Goal: Find specific page/section: Find specific page/section

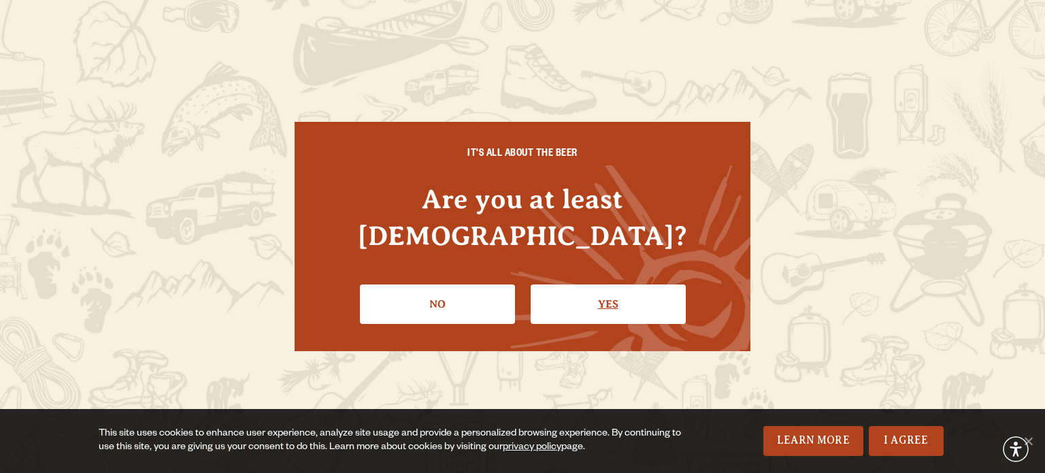
click at [594, 284] on link "Yes" at bounding box center [607, 303] width 155 height 39
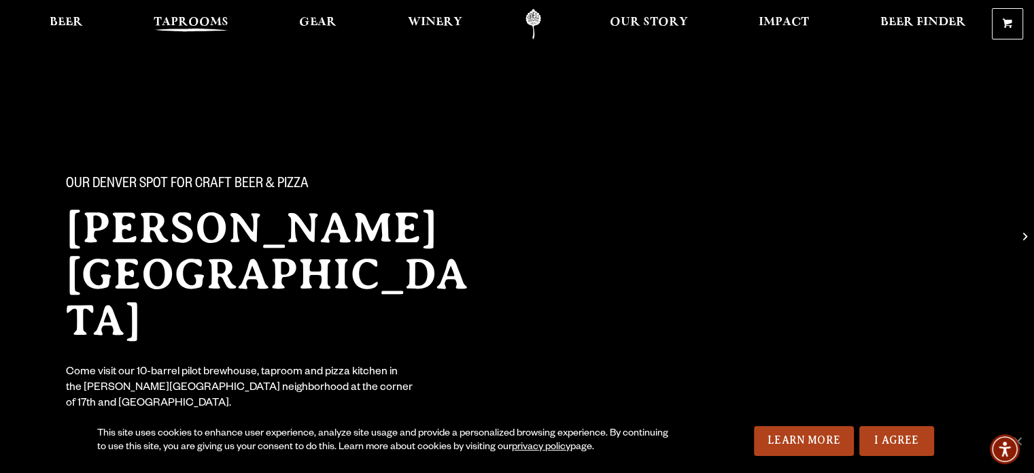
click at [214, 24] on span "Taprooms" at bounding box center [191, 22] width 75 height 11
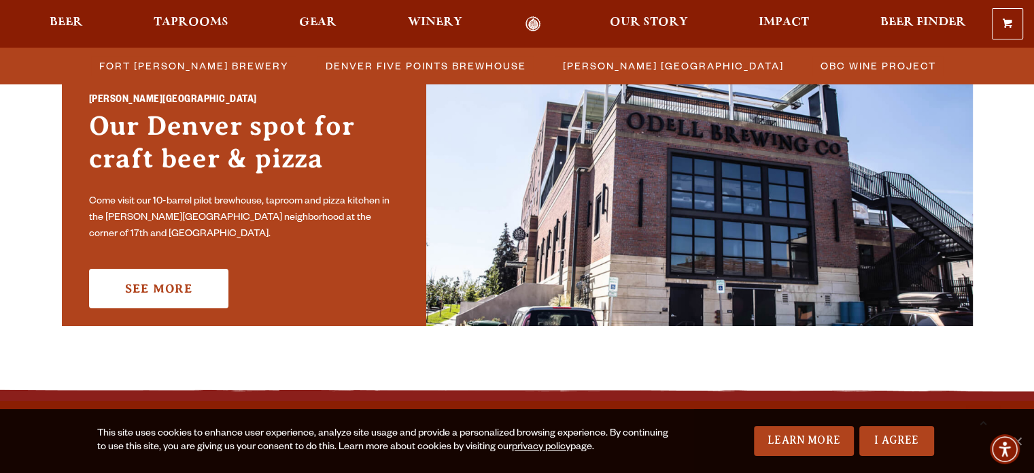
scroll to position [1088, 0]
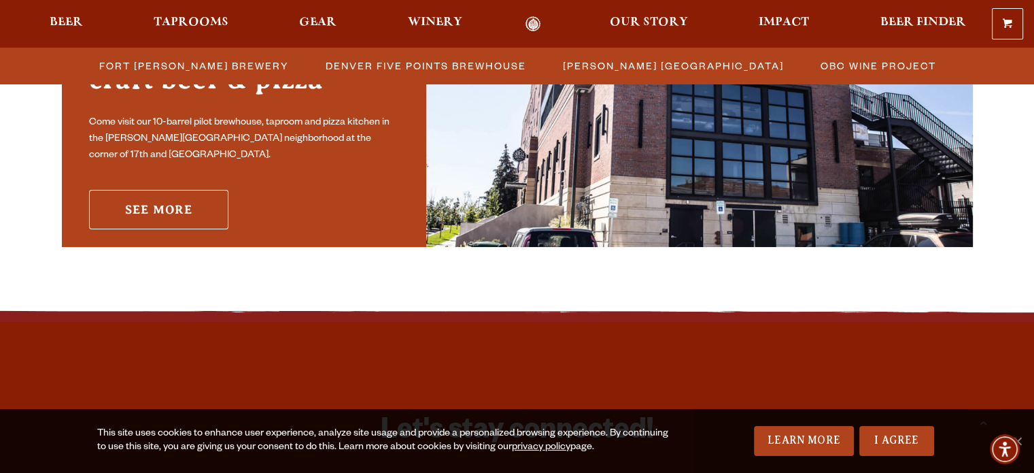
click at [202, 202] on link "See More" at bounding box center [158, 209] width 139 height 39
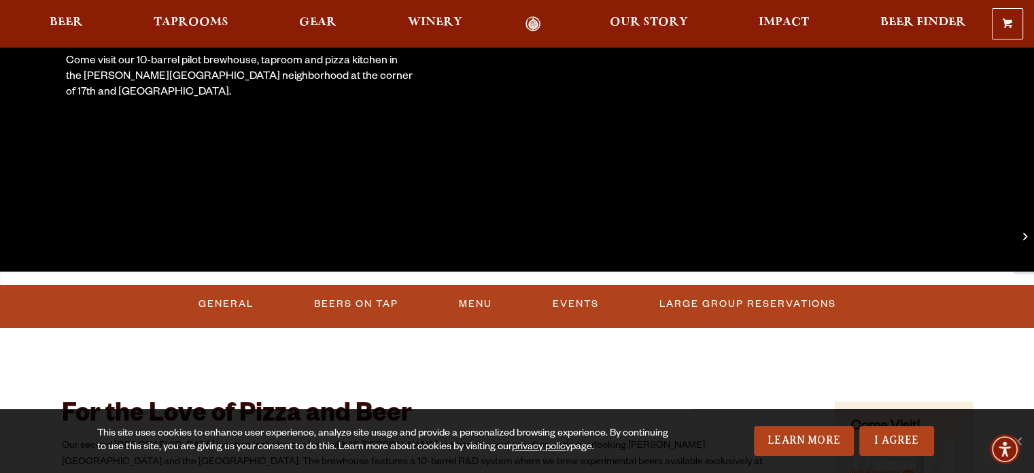
scroll to position [340, 0]
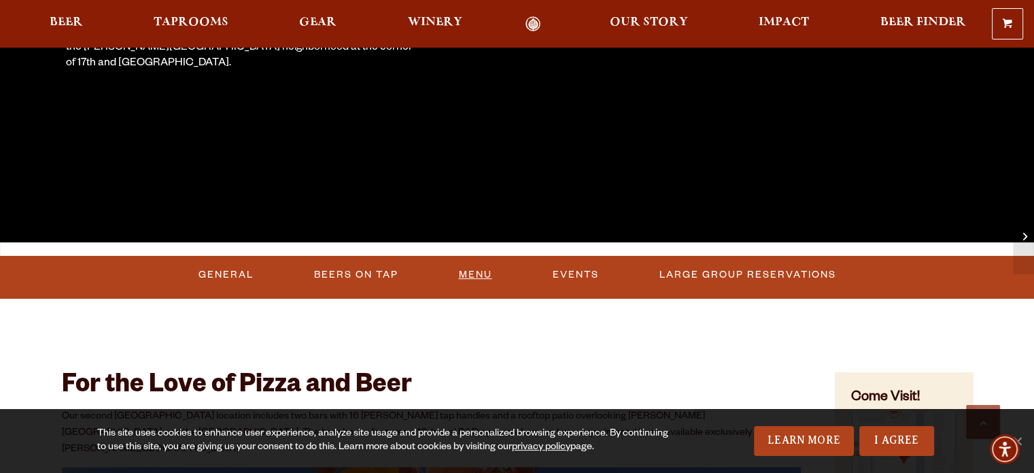
click at [490, 271] on link "Menu" at bounding box center [476, 274] width 44 height 31
